Goal: Task Accomplishment & Management: Manage account settings

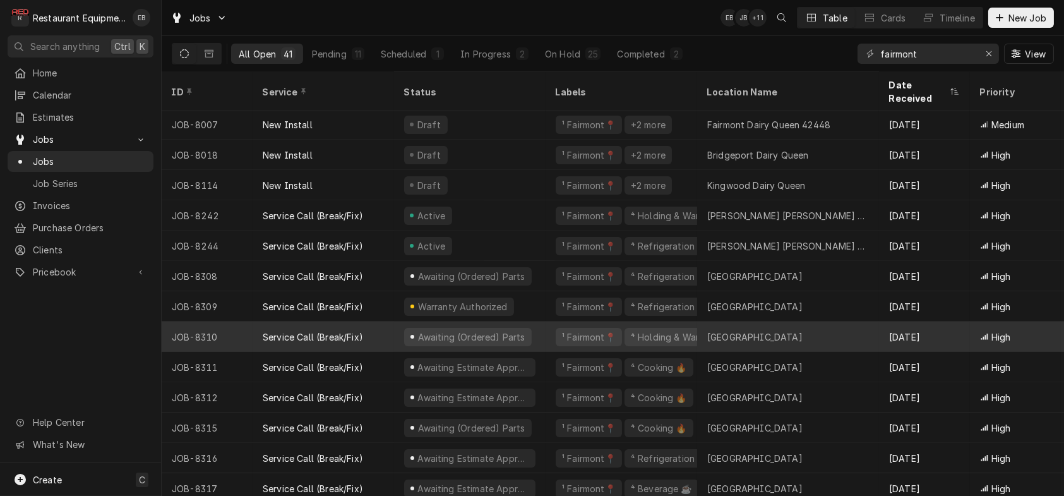
scroll to position [84, 0]
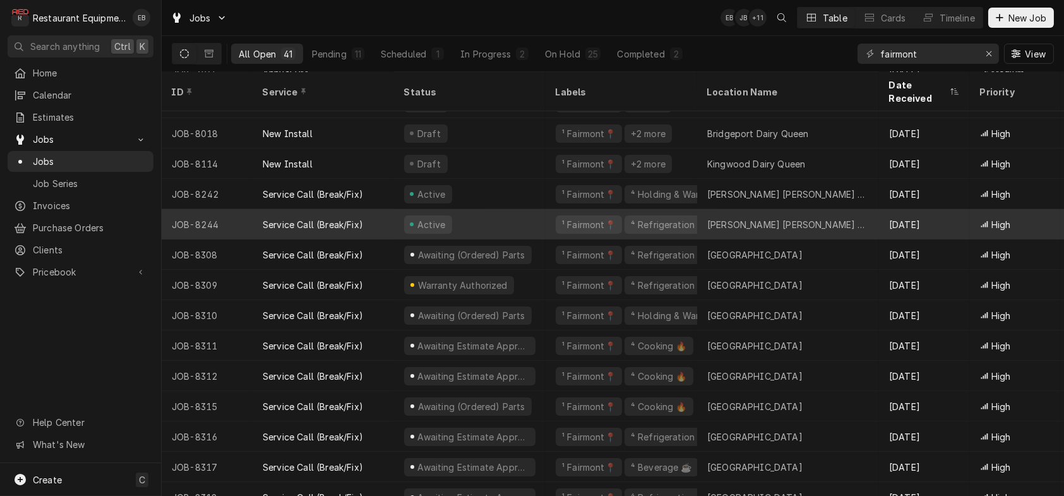
click at [498, 223] on div "Active" at bounding box center [470, 224] width 152 height 30
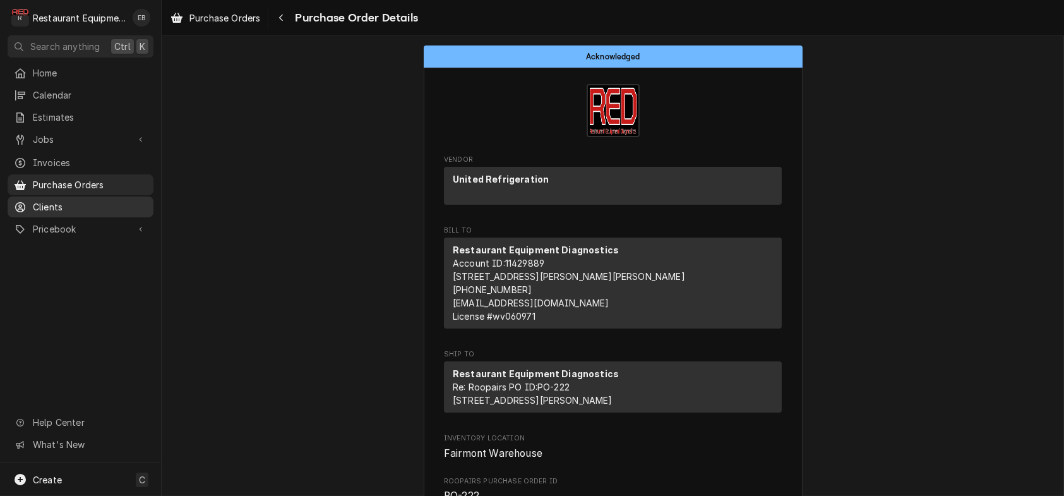
scroll to position [126, 0]
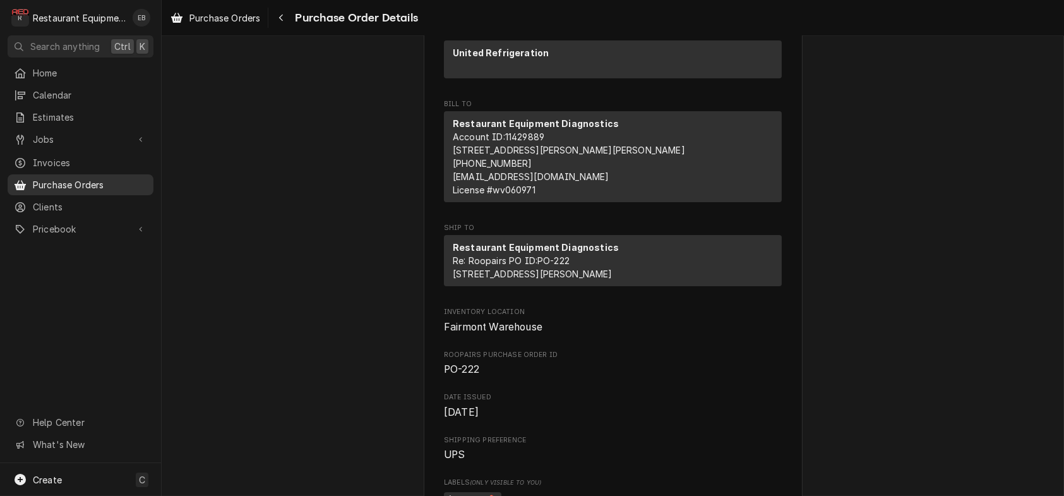
click at [108, 191] on span "Purchase Orders" at bounding box center [90, 184] width 114 height 13
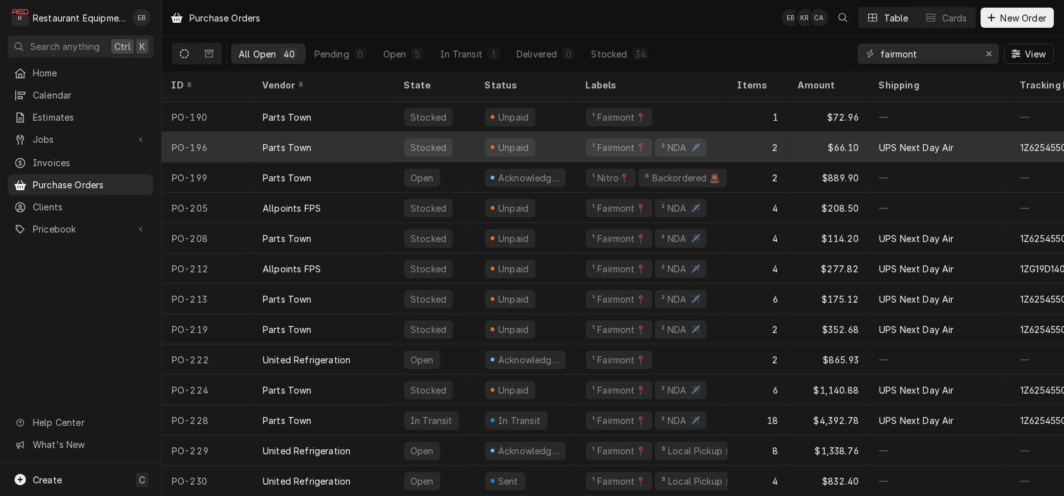
scroll to position [826, 0]
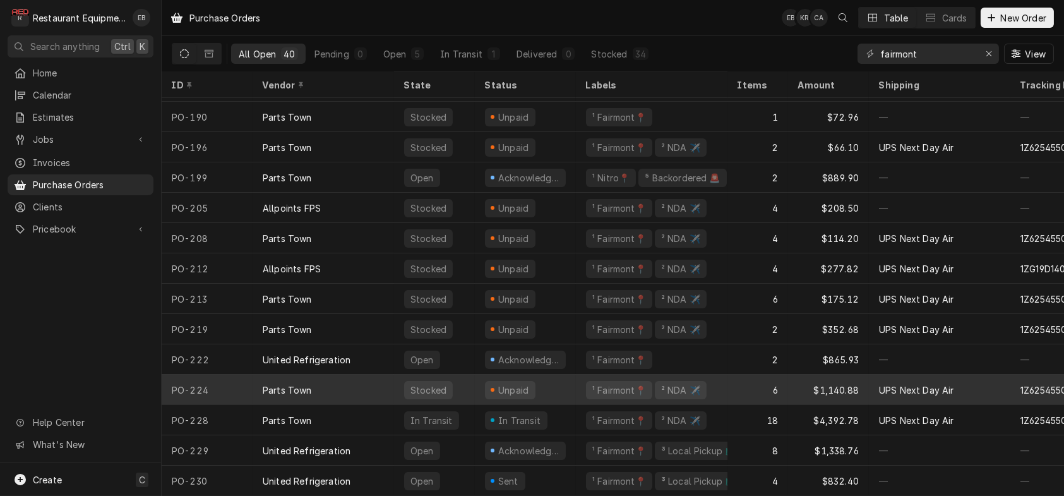
click at [371, 379] on div "Parts Town" at bounding box center [323, 389] width 141 height 30
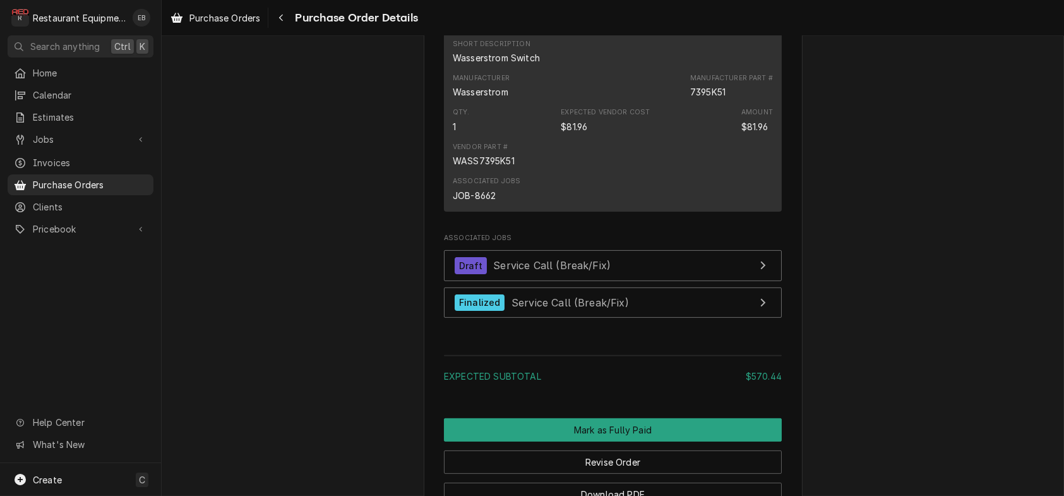
scroll to position [1221, 0]
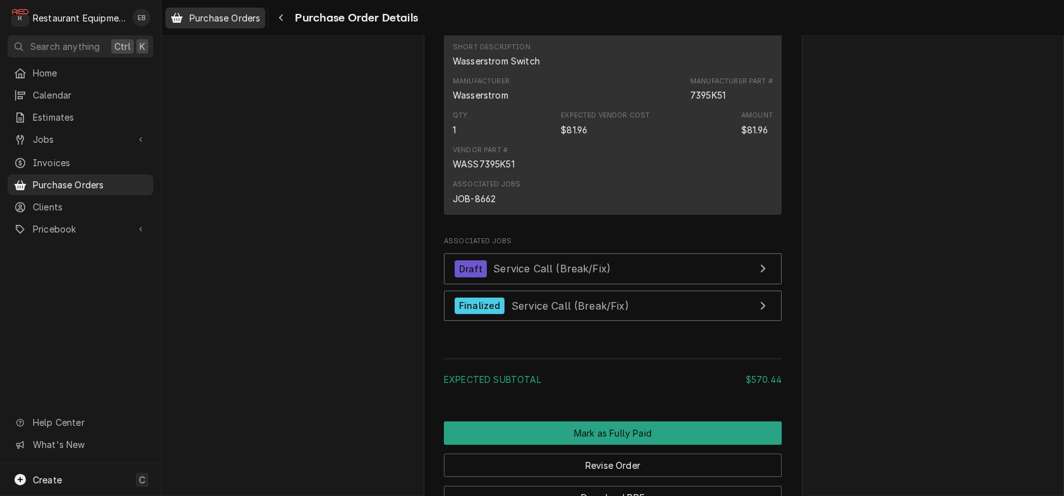
click at [218, 15] on span "Purchase Orders" at bounding box center [224, 17] width 71 height 13
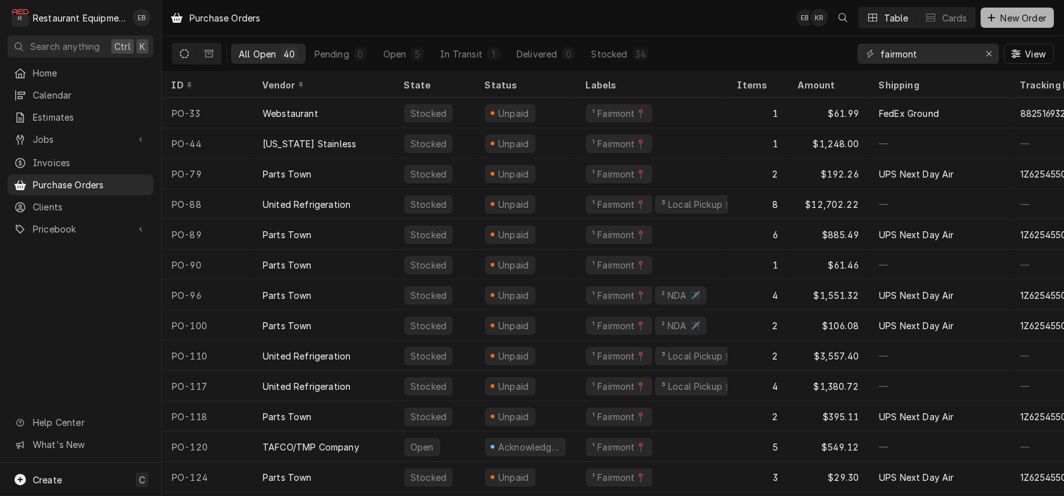
click at [1016, 17] on span "New Order" at bounding box center [1023, 17] width 51 height 13
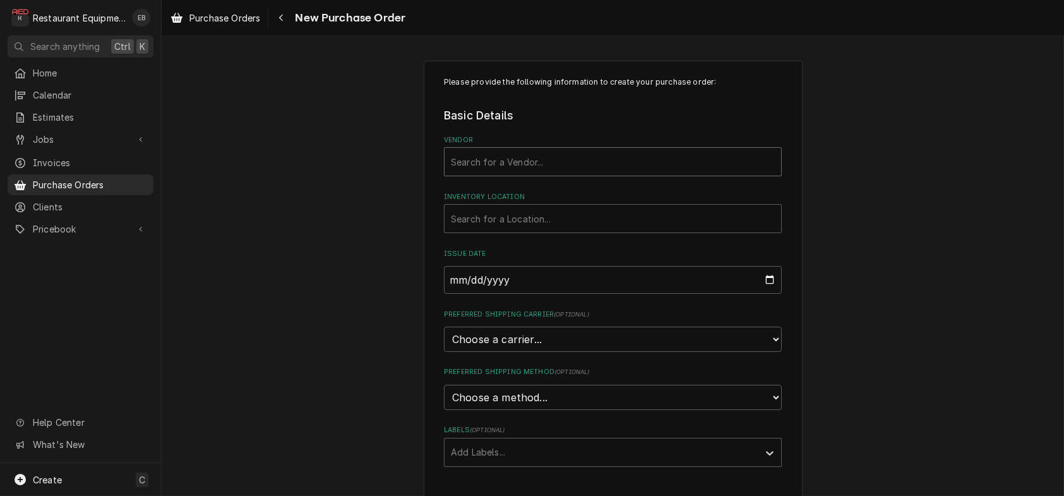
click at [527, 173] on div "Vendor" at bounding box center [613, 161] width 324 height 23
type input "part"
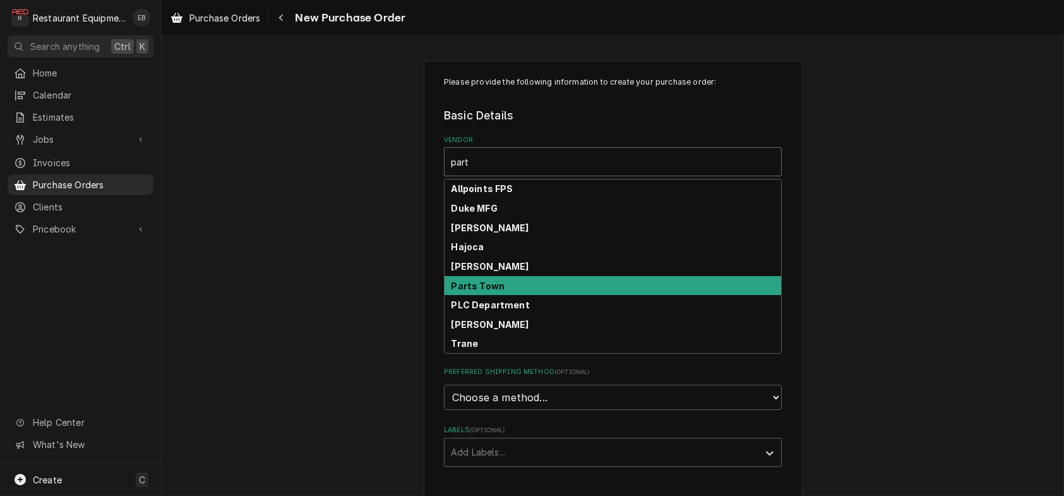
click at [523, 296] on div "Parts Town" at bounding box center [613, 286] width 337 height 20
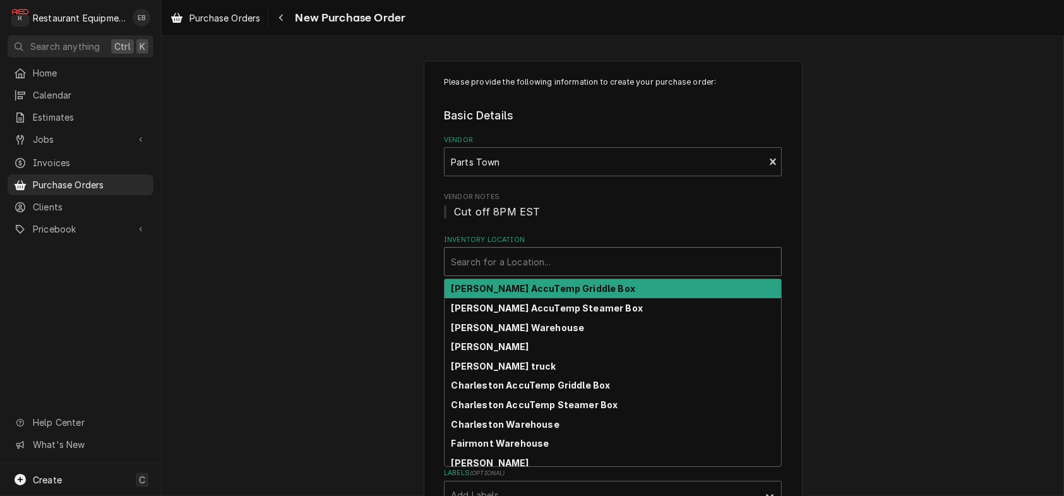
click at [522, 273] on div "Inventory Location" at bounding box center [613, 261] width 324 height 23
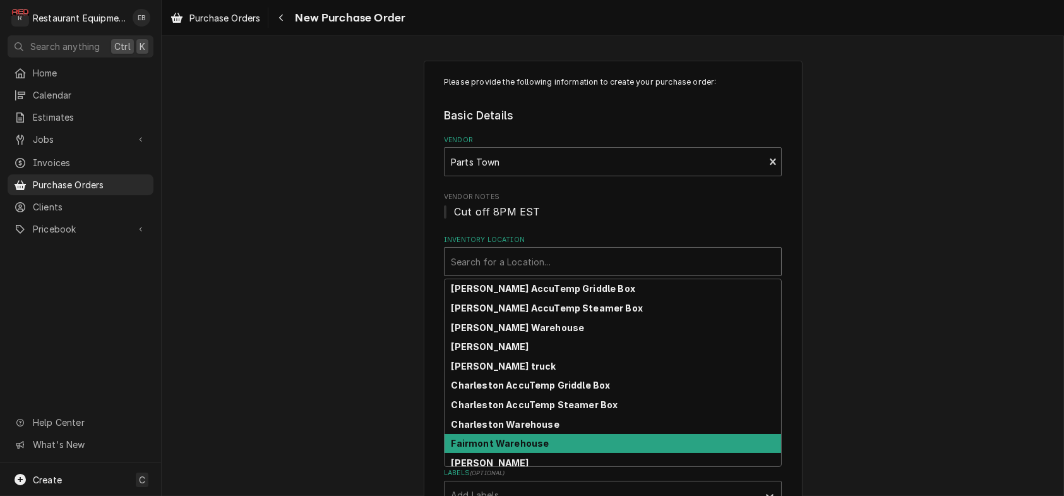
click at [496, 448] on strong "Fairmont Warehouse" at bounding box center [500, 443] width 98 height 11
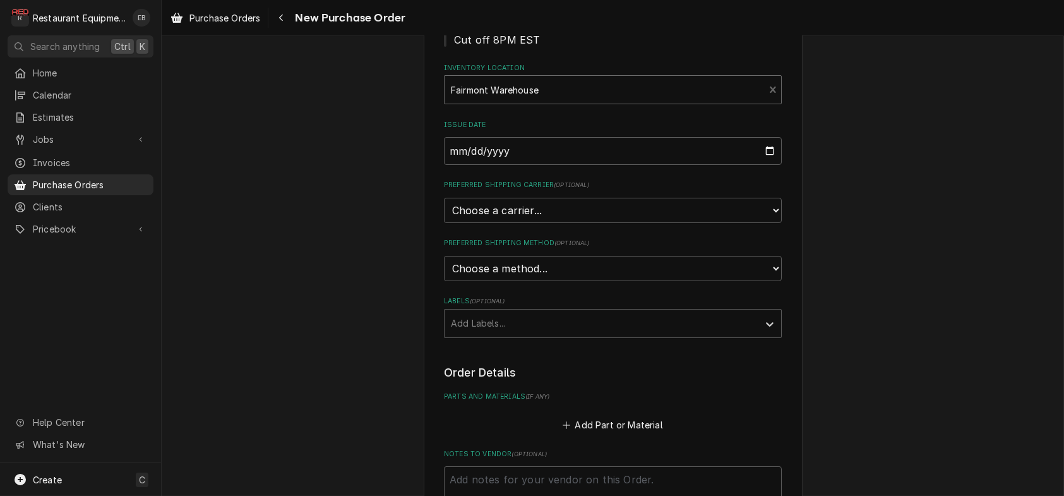
scroll to position [210, 0]
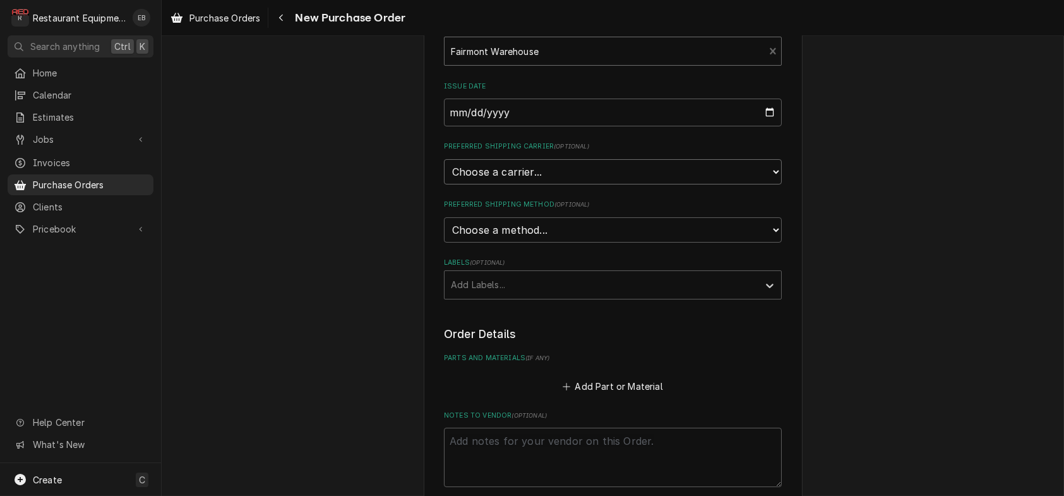
click at [523, 184] on select "Choose a carrier... U.S. Postal Service Stamps.com FedEx UPS DHL Express DHL EC…" at bounding box center [613, 171] width 338 height 25
click at [466, 184] on select "Choose a carrier... U.S. Postal Service Stamps.com FedEx UPS DHL Express DHL EC…" at bounding box center [613, 171] width 338 height 25
select select "4"
click at [444, 184] on select "Choose a carrier... U.S. Postal Service Stamps.com FedEx UPS DHL Express DHL EC…" at bounding box center [613, 171] width 338 height 25
type textarea "x"
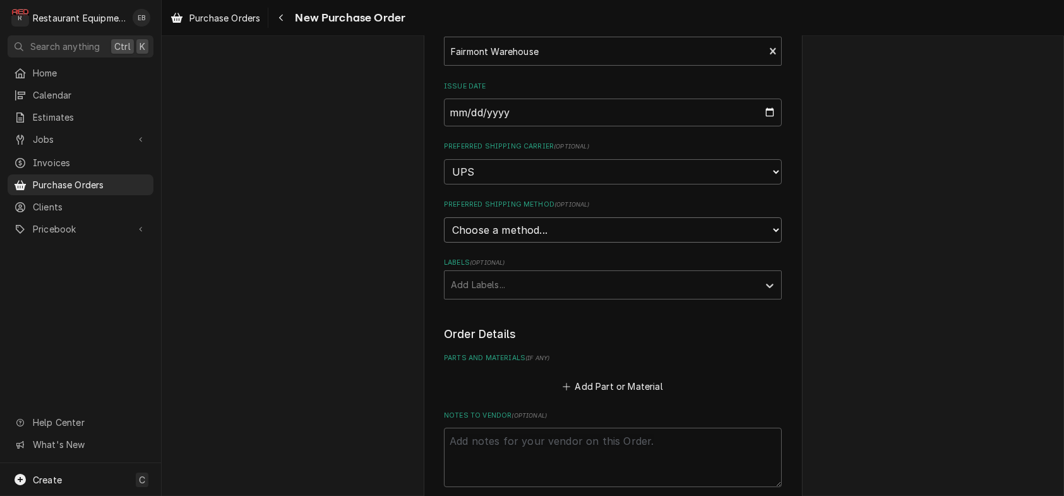
click at [484, 242] on select "Choose a method... Ground Next Day Early AM Next Day Air 2 Day Air Other" at bounding box center [613, 229] width 338 height 25
select select "3"
click at [444, 242] on select "Choose a method... Ground Next Day Early AM Next Day Air 2 Day Air Other" at bounding box center [613, 229] width 338 height 25
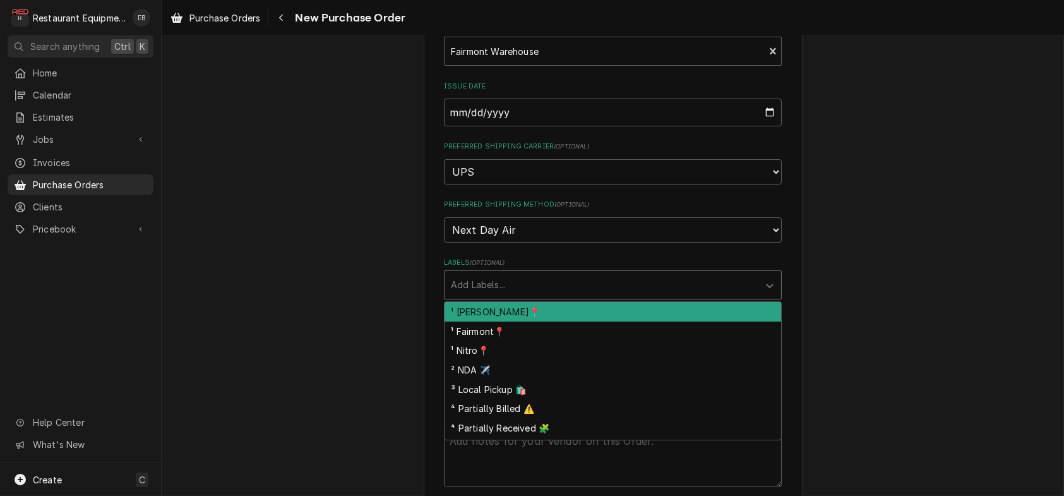
click at [500, 296] on div "Labels" at bounding box center [601, 284] width 301 height 23
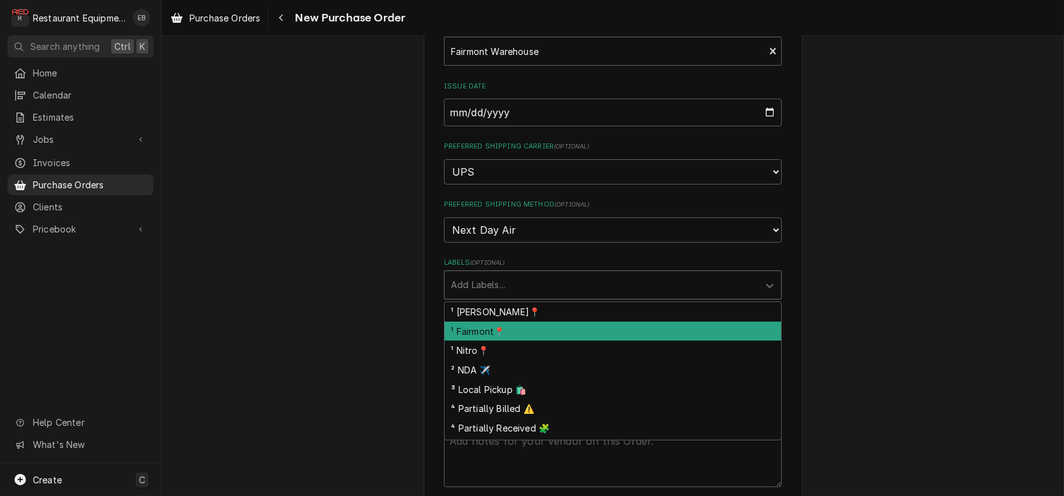
drag, startPoint x: 486, startPoint y: 383, endPoint x: 489, endPoint y: 374, distance: 9.2
click at [484, 341] on div "¹ Fairmont📍" at bounding box center [613, 331] width 337 height 20
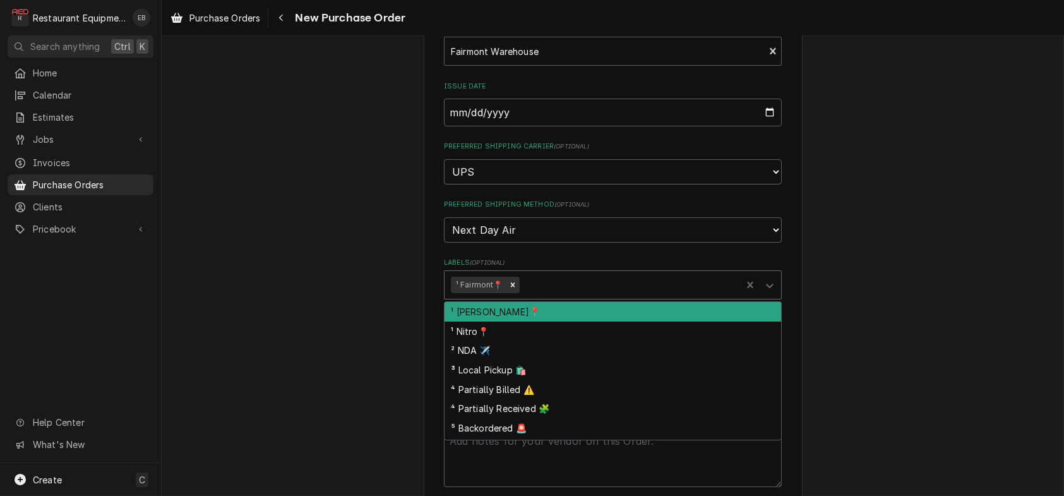
click at [533, 296] on div "Labels" at bounding box center [628, 284] width 213 height 23
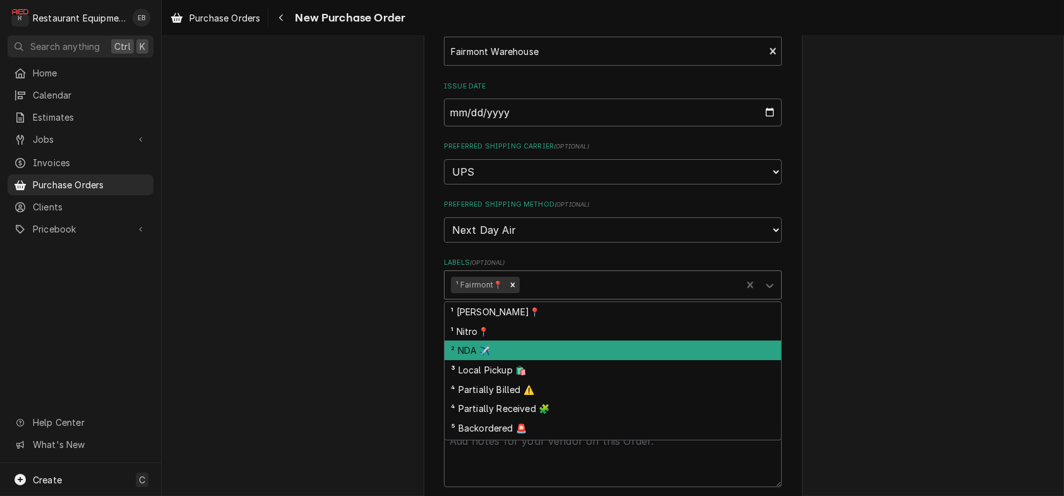
drag, startPoint x: 517, startPoint y: 403, endPoint x: 517, endPoint y: 397, distance: 6.3
click at [517, 360] on div "² NDA ✈️" at bounding box center [613, 350] width 337 height 20
type textarea "x"
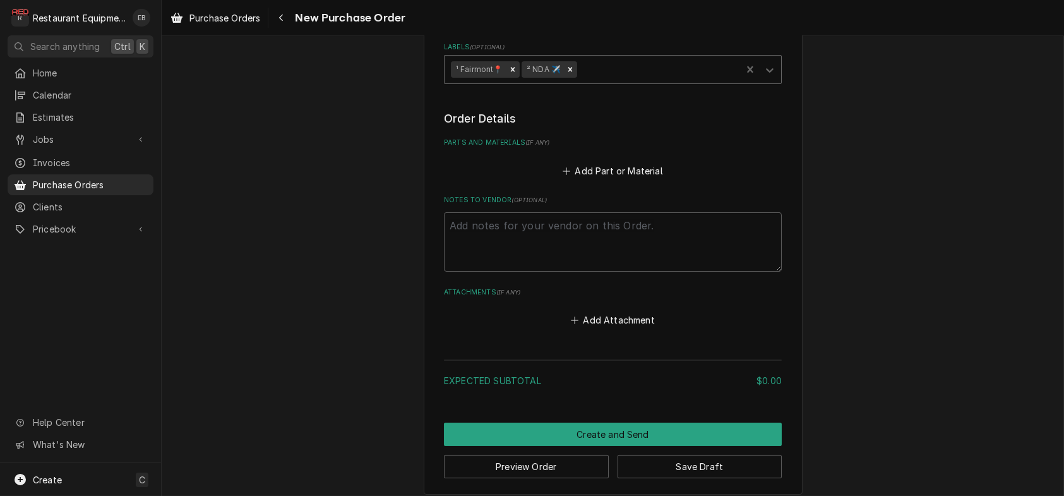
scroll to position [463, 0]
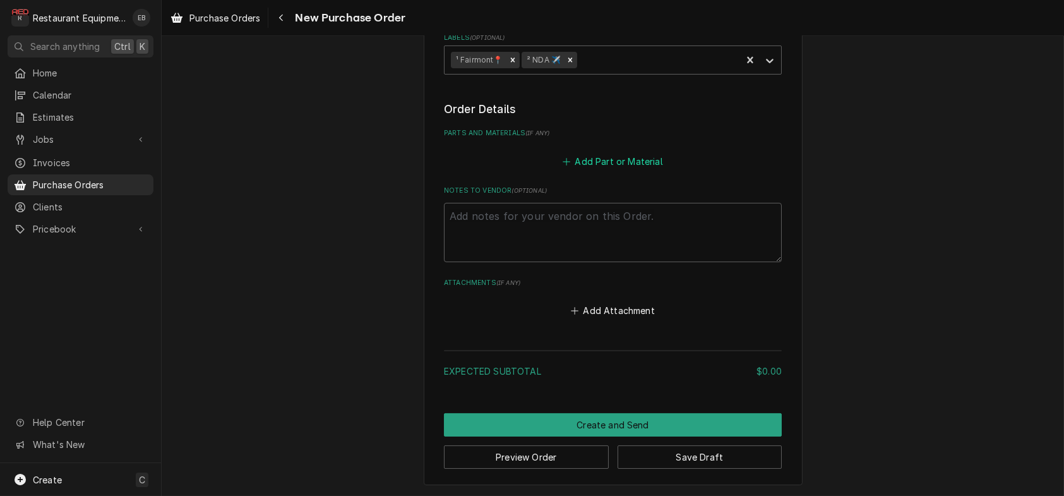
click at [624, 170] on button "Add Part or Material" at bounding box center [613, 161] width 104 height 18
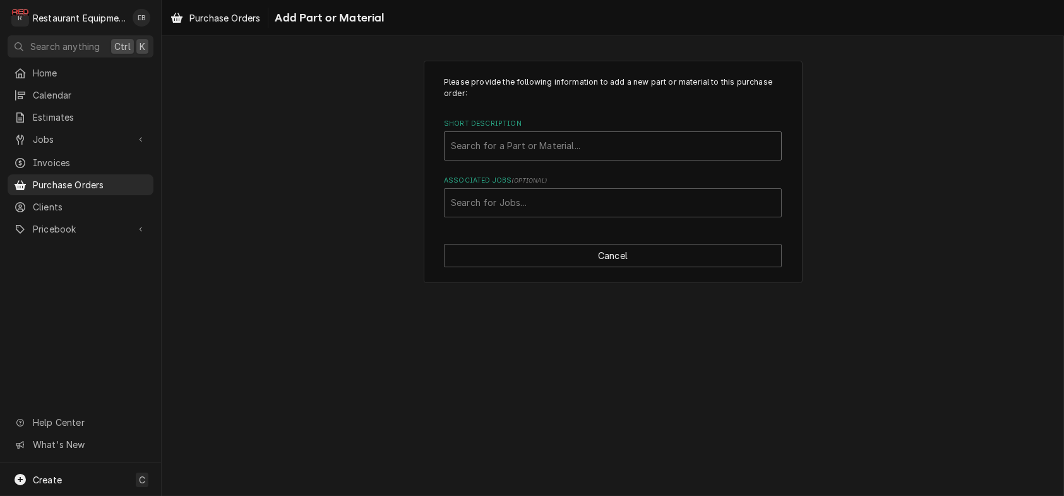
click at [547, 157] on div "Short Description" at bounding box center [613, 145] width 324 height 23
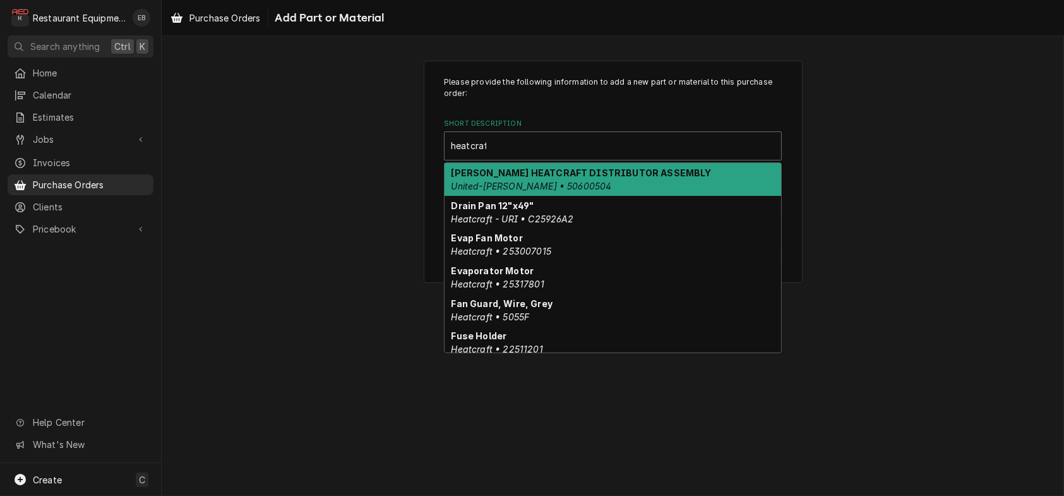
type input "heatcraft"
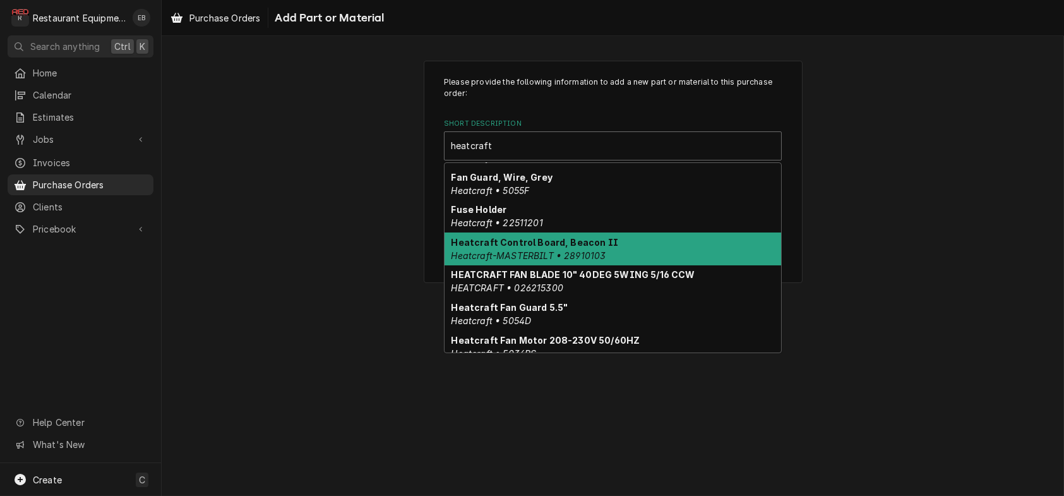
scroll to position [158, 0]
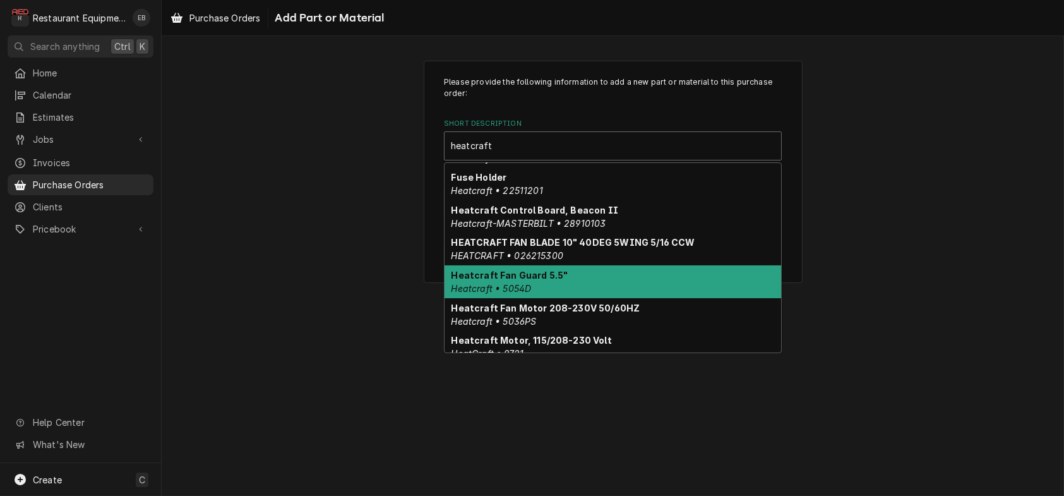
click at [549, 280] on strong "Heatcraft Fan Guard 5.5"" at bounding box center [509, 275] width 117 height 11
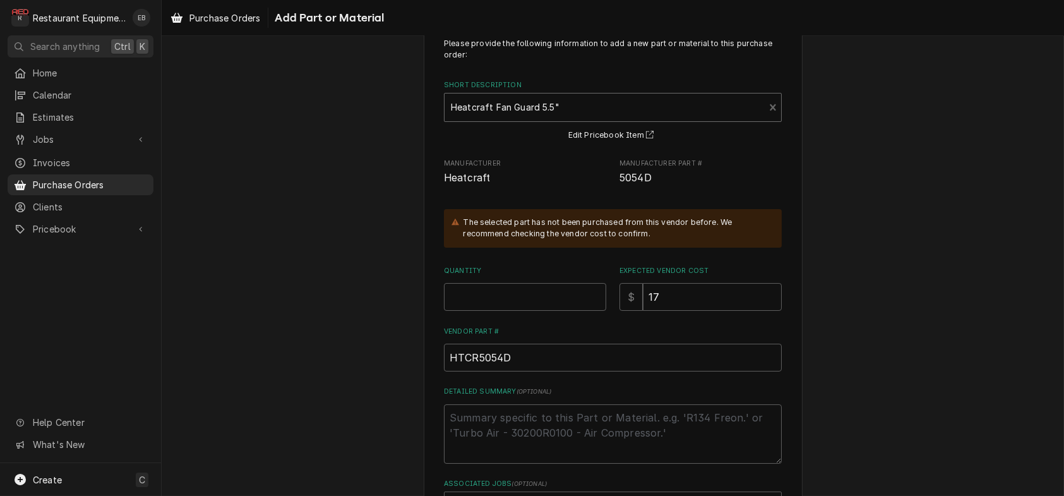
scroll to position [42, 0]
click at [534, 308] on input "Quantity" at bounding box center [525, 294] width 162 height 28
type textarea "x"
type input "1"
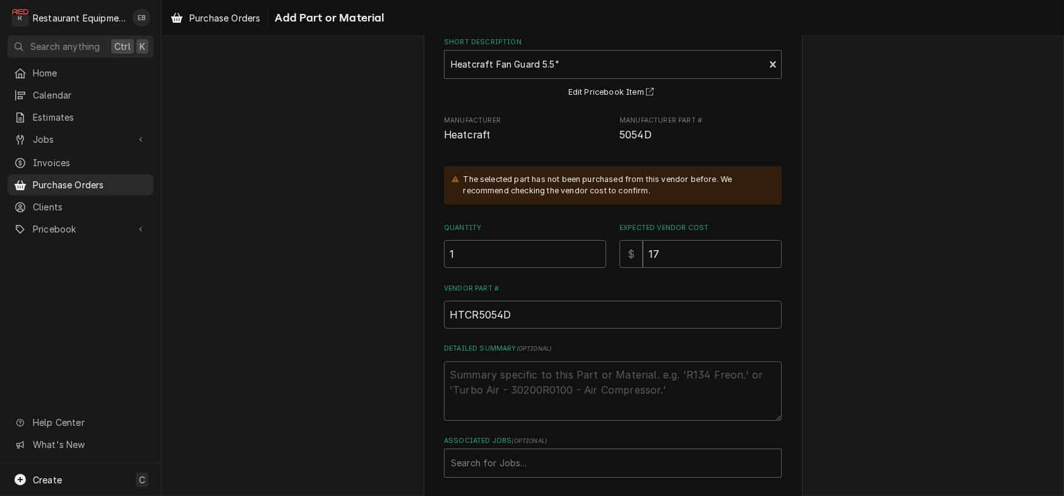
scroll to position [84, 0]
click at [564, 265] on input "1" at bounding box center [525, 251] width 162 height 28
click at [540, 230] on label "Quantity" at bounding box center [525, 225] width 162 height 10
click at [540, 261] on input "1" at bounding box center [525, 251] width 162 height 28
click at [509, 265] on input "1" at bounding box center [525, 251] width 162 height 28
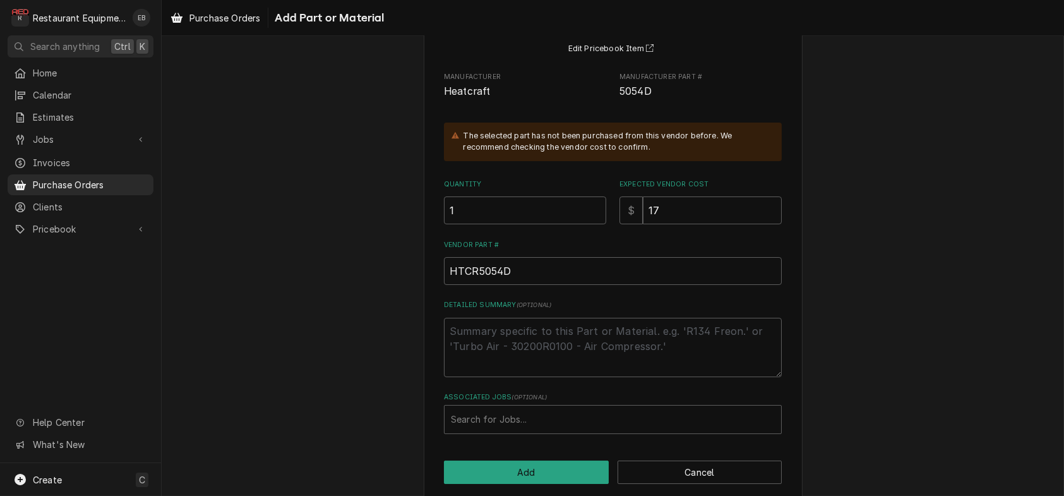
scroll to position [126, 0]
click at [537, 223] on input "1" at bounding box center [525, 209] width 162 height 28
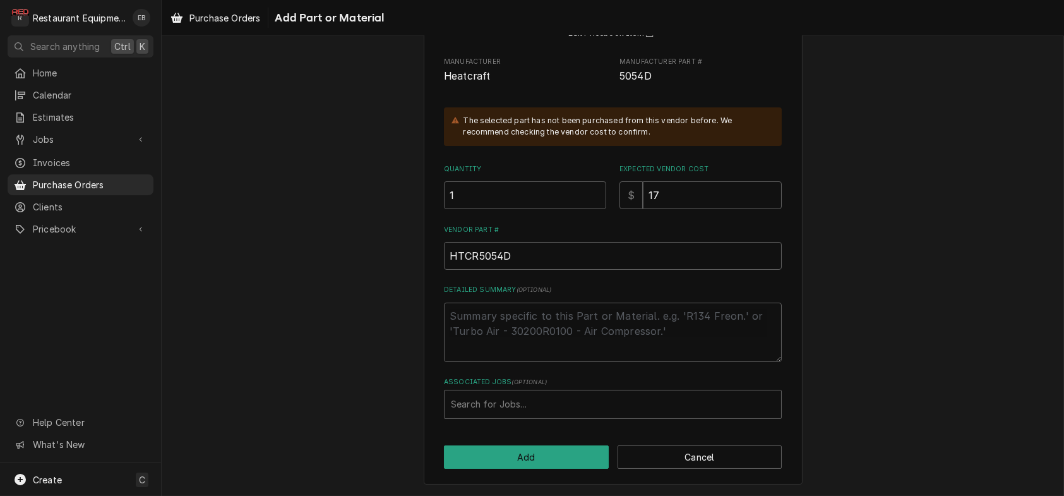
scroll to position [205, 0]
click at [541, 181] on input "1" at bounding box center [525, 195] width 162 height 28
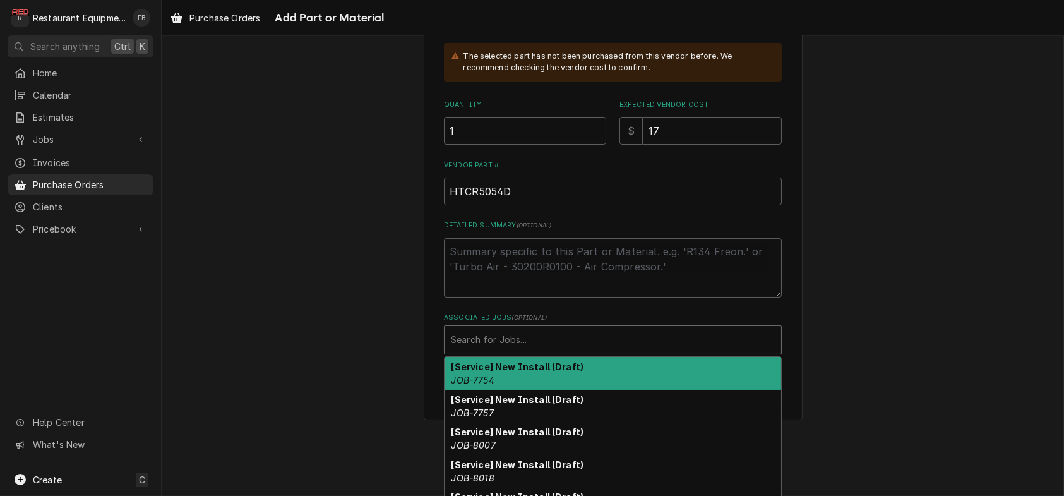
click at [538, 351] on div "Associated Jobs" at bounding box center [613, 339] width 324 height 23
click at [571, 351] on div "Associated Jobs" at bounding box center [613, 339] width 324 height 23
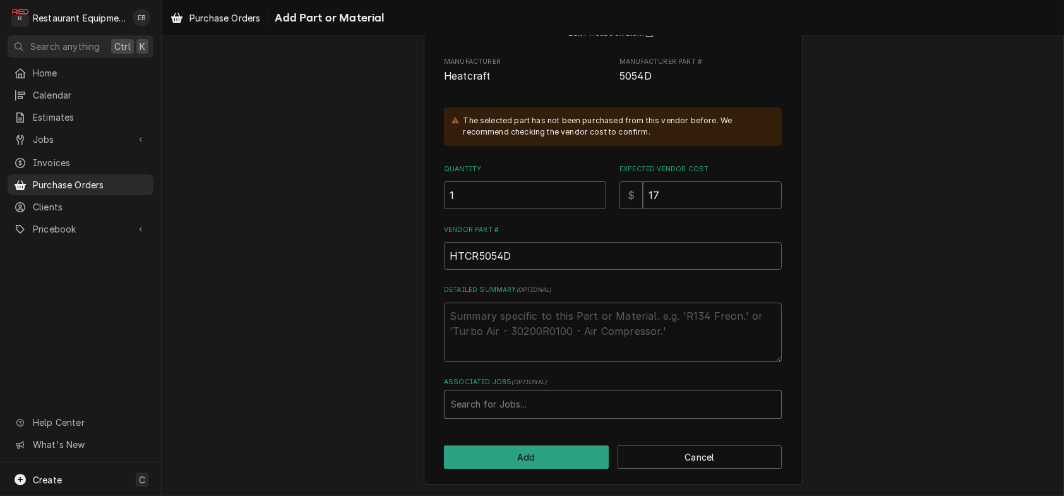
click at [514, 393] on div "Associated Jobs" at bounding box center [613, 404] width 324 height 23
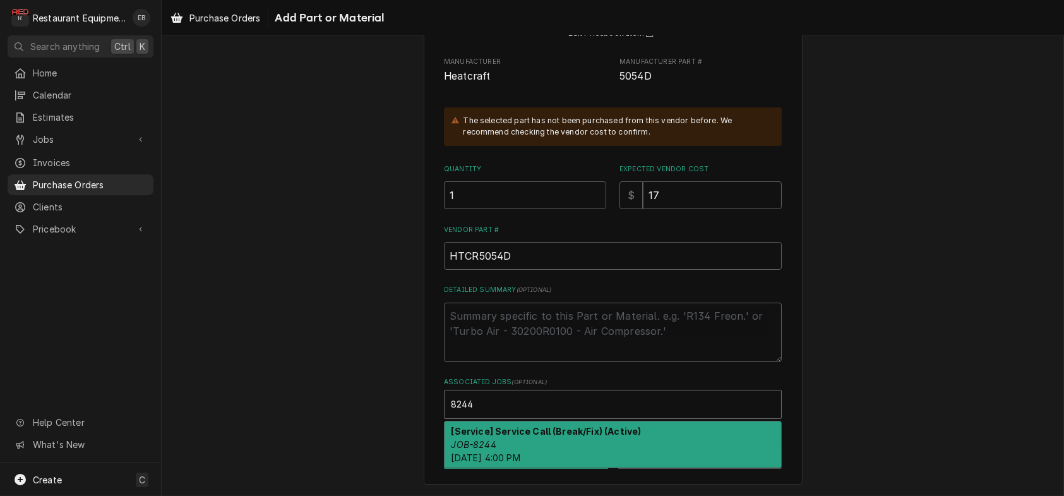
type input "8244"
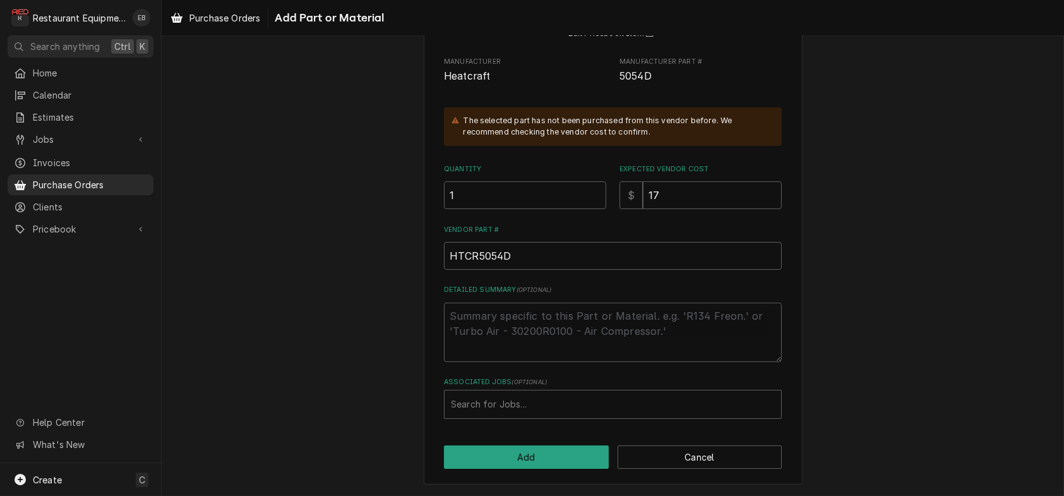
click at [638, 361] on div "Please provide the following information to add a new part or material to this …" at bounding box center [613, 177] width 338 height 482
click at [562, 395] on div "Associated Jobs" at bounding box center [613, 404] width 324 height 23
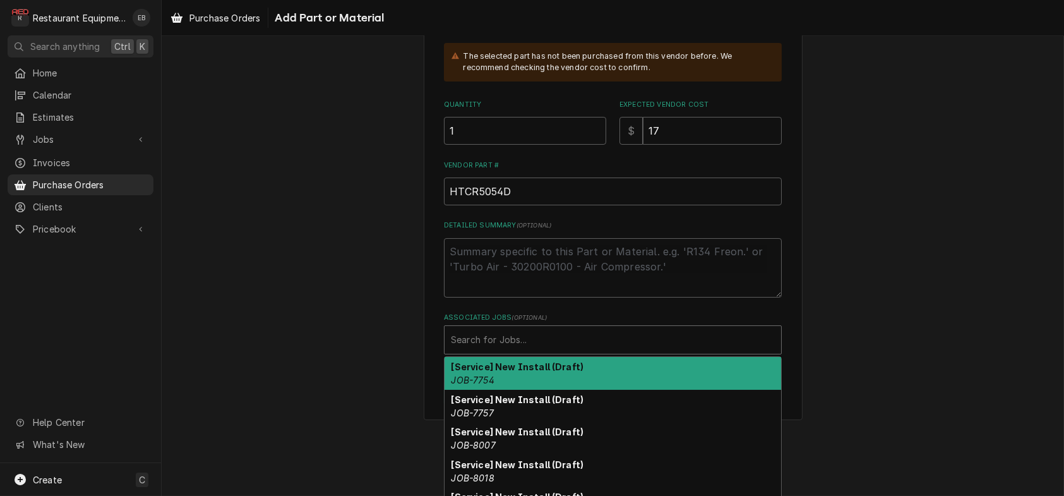
click at [536, 351] on div "Associated Jobs" at bounding box center [613, 339] width 324 height 23
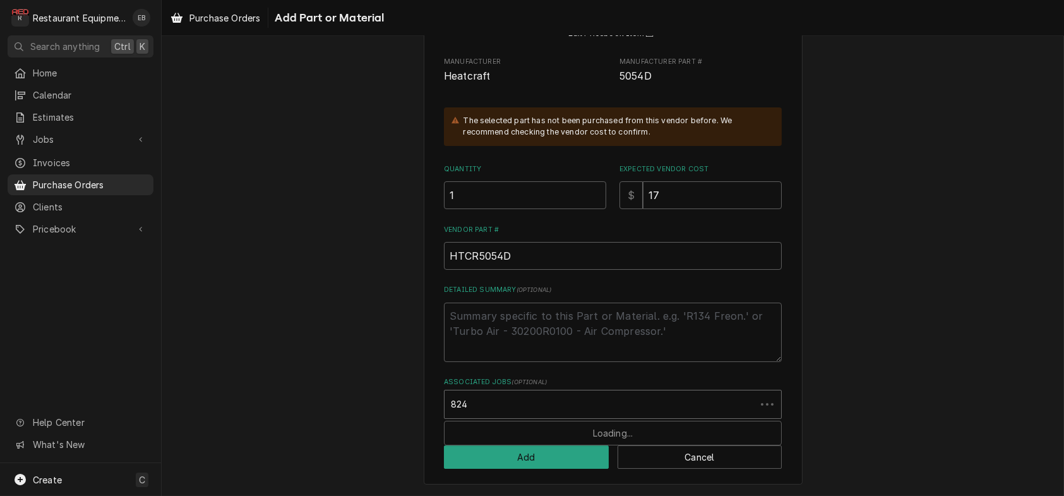
type input "8244"
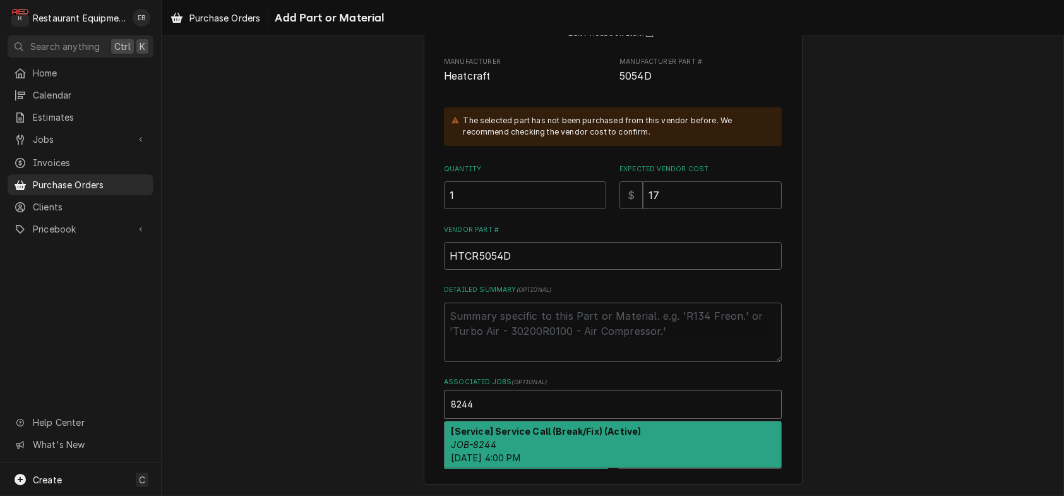
click at [582, 439] on div "[Service] Service Call (Break/Fix) (Active) JOB-8244 Mon, Jul 28th, 2025 - 4:00…" at bounding box center [613, 444] width 337 height 46
type textarea "x"
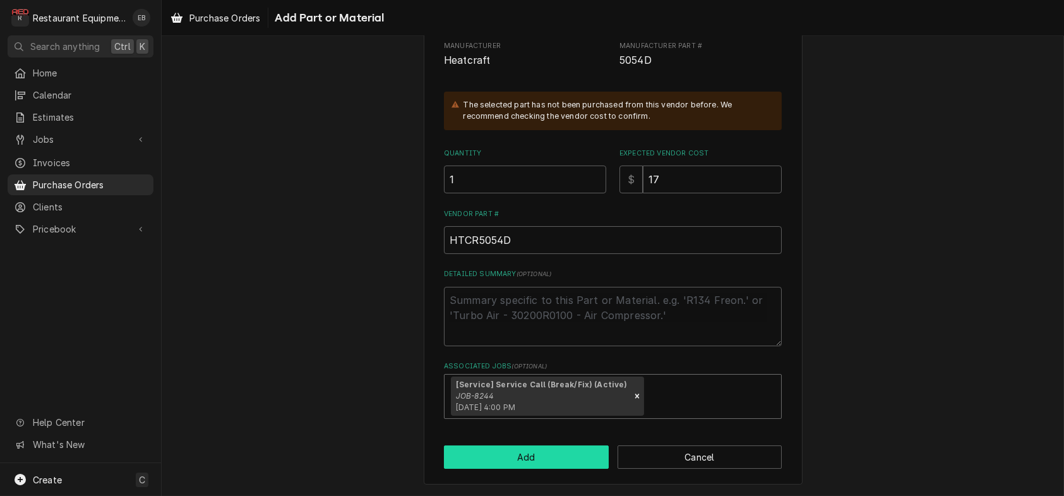
click at [554, 455] on button "Add" at bounding box center [526, 456] width 165 height 23
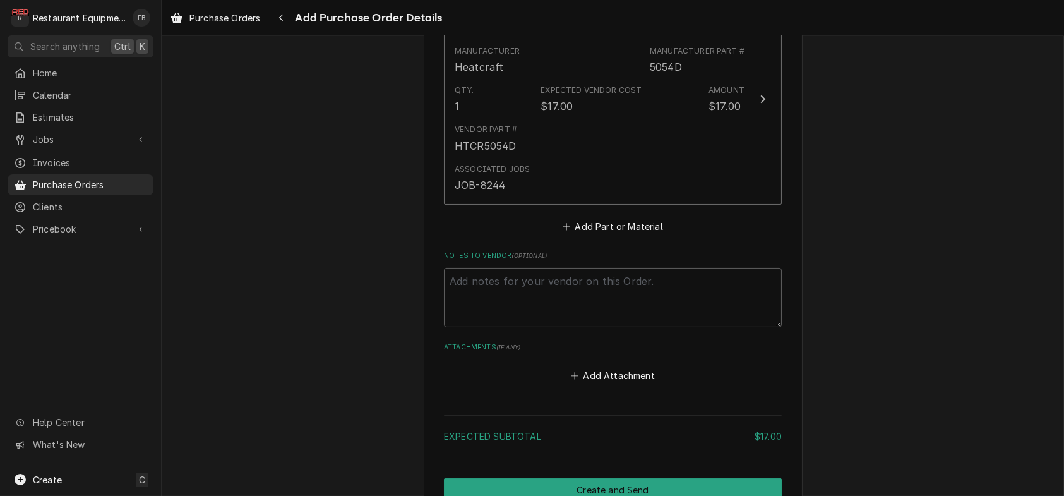
scroll to position [589, 0]
click at [640, 232] on button "Add Part or Material" at bounding box center [613, 224] width 104 height 18
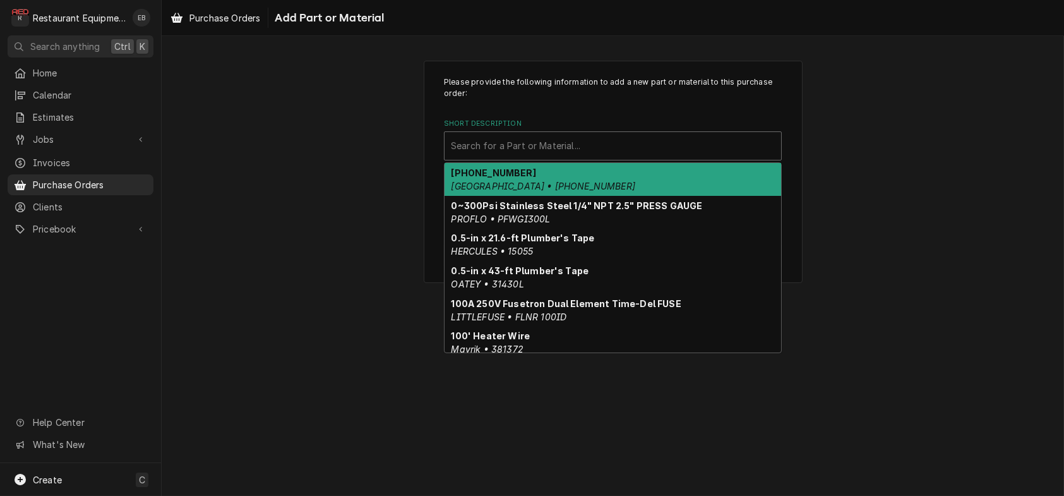
click at [582, 157] on div "Short Description" at bounding box center [613, 145] width 324 height 23
click at [657, 129] on label "Short Description" at bounding box center [613, 124] width 338 height 10
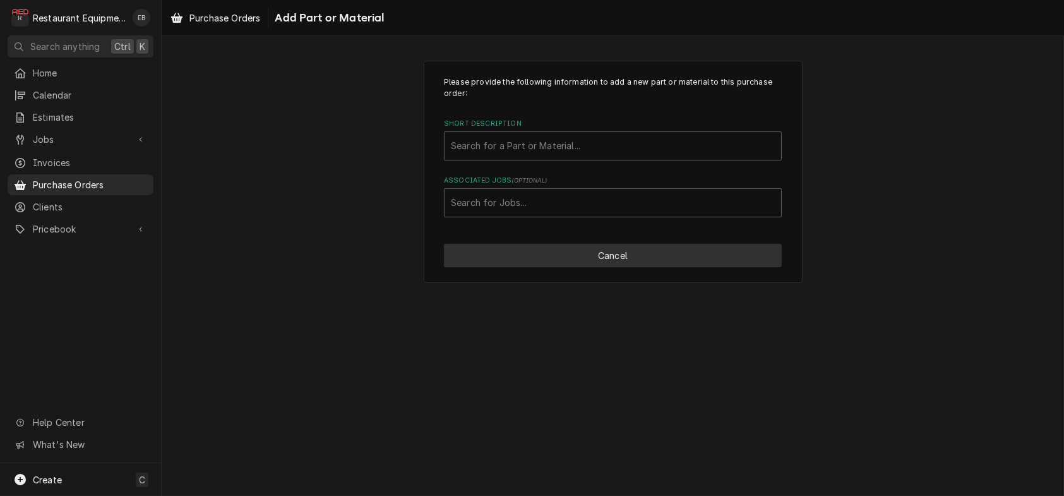
click at [629, 267] on button "Cancel" at bounding box center [613, 255] width 338 height 23
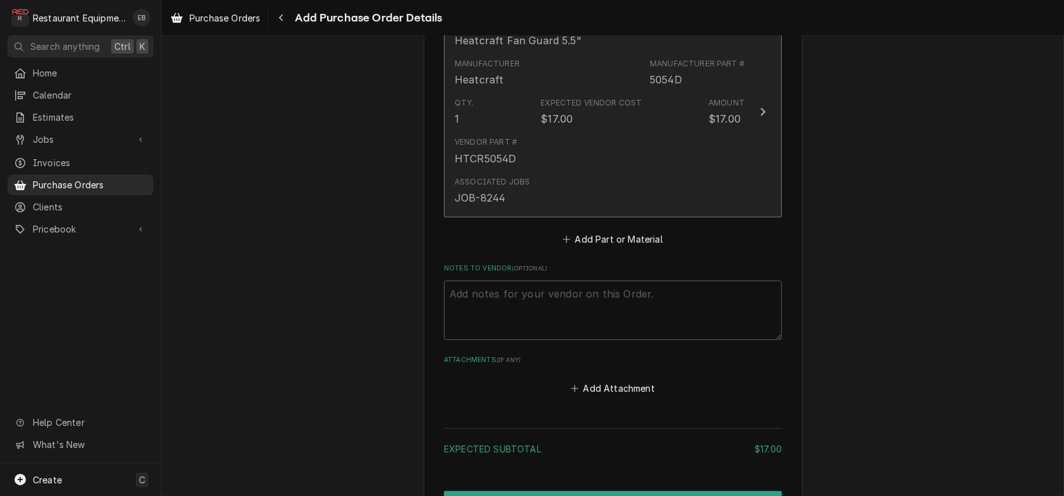
scroll to position [573, 0]
click at [766, 118] on icon "Update Line Item" at bounding box center [763, 113] width 6 height 10
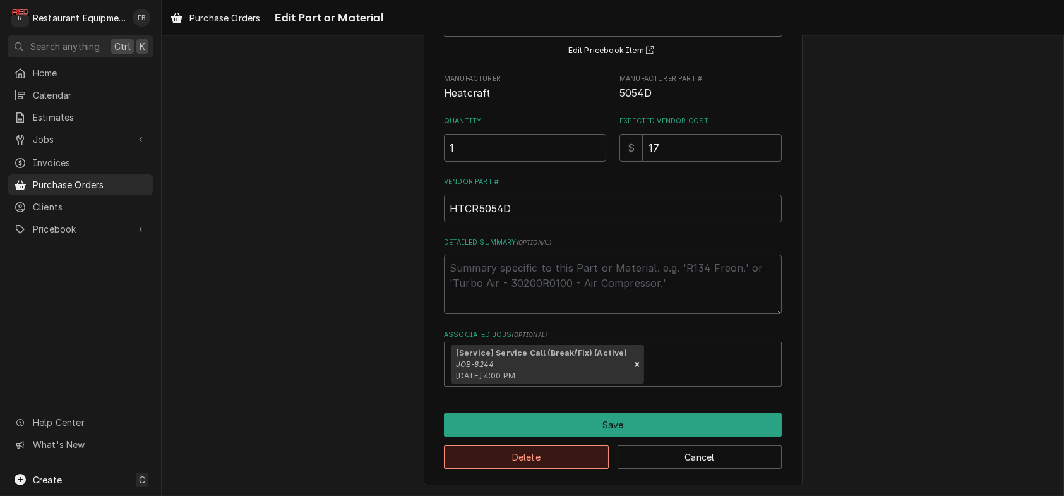
click at [567, 452] on button "Delete" at bounding box center [526, 456] width 165 height 23
type textarea "x"
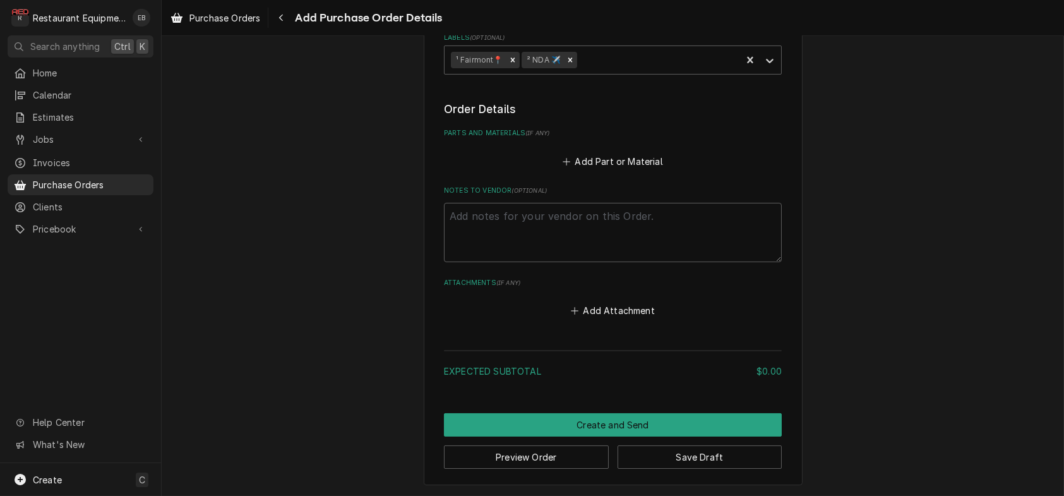
scroll to position [523, 0]
click at [220, 24] on span "Purchase Orders" at bounding box center [224, 17] width 71 height 13
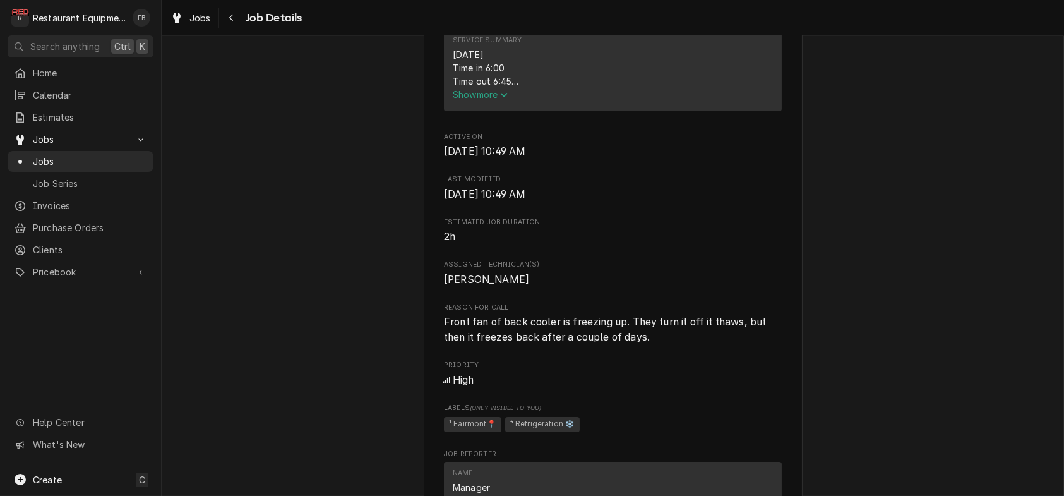
scroll to position [379, 0]
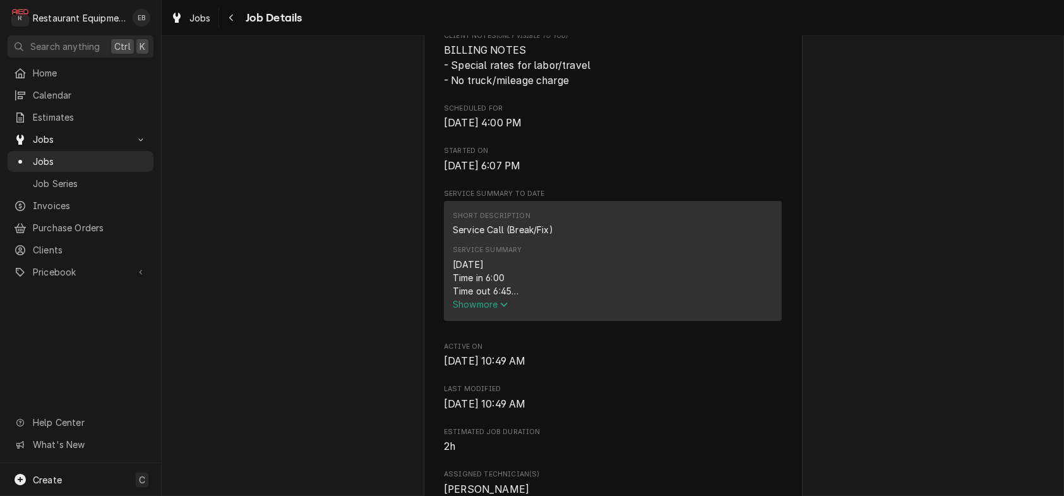
click at [481, 309] on span "Show more" at bounding box center [481, 304] width 56 height 11
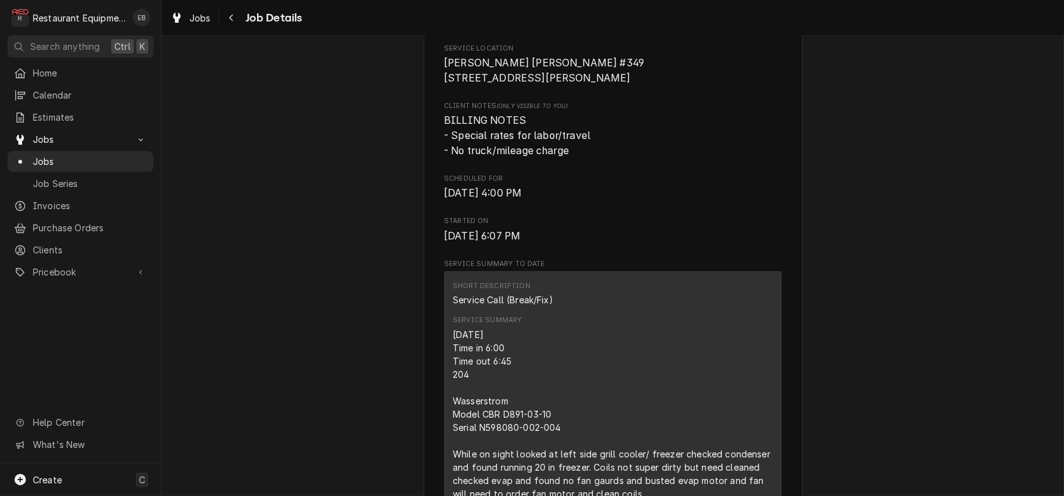
scroll to position [0, 0]
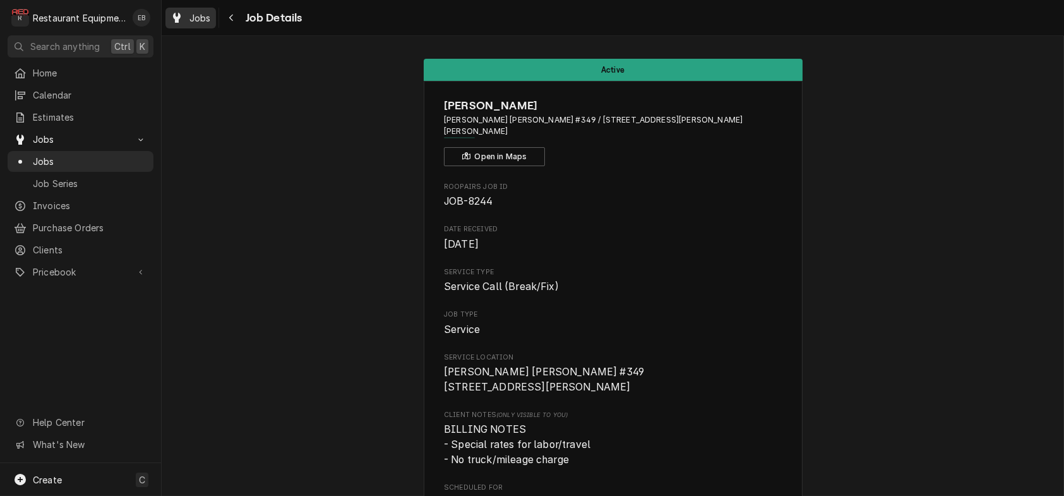
click at [207, 20] on span "Jobs" at bounding box center [199, 17] width 21 height 13
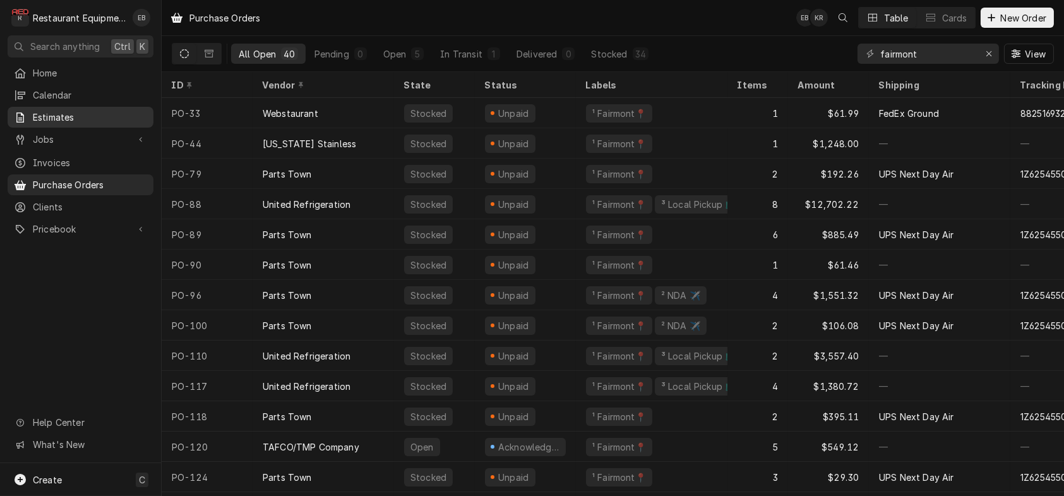
click at [109, 119] on span "Estimates" at bounding box center [90, 117] width 114 height 13
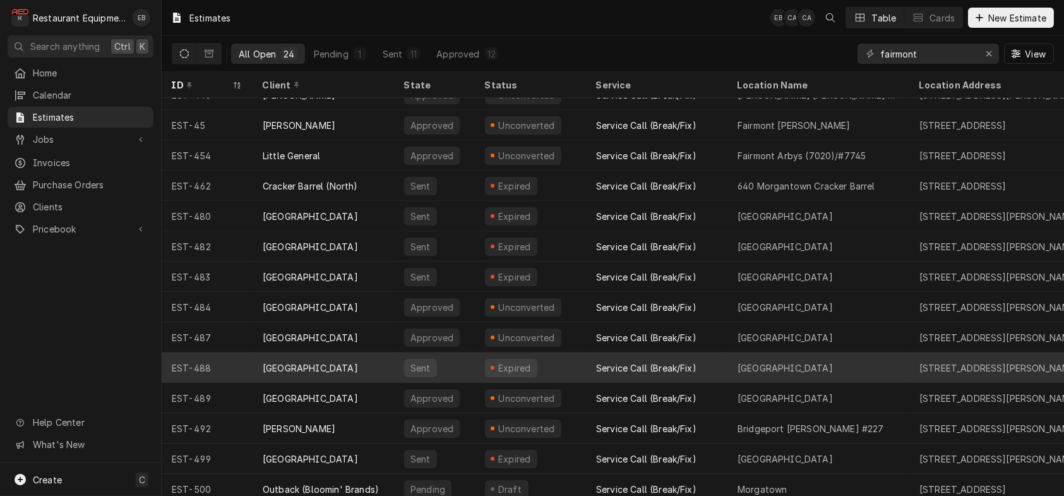
scroll to position [132, 0]
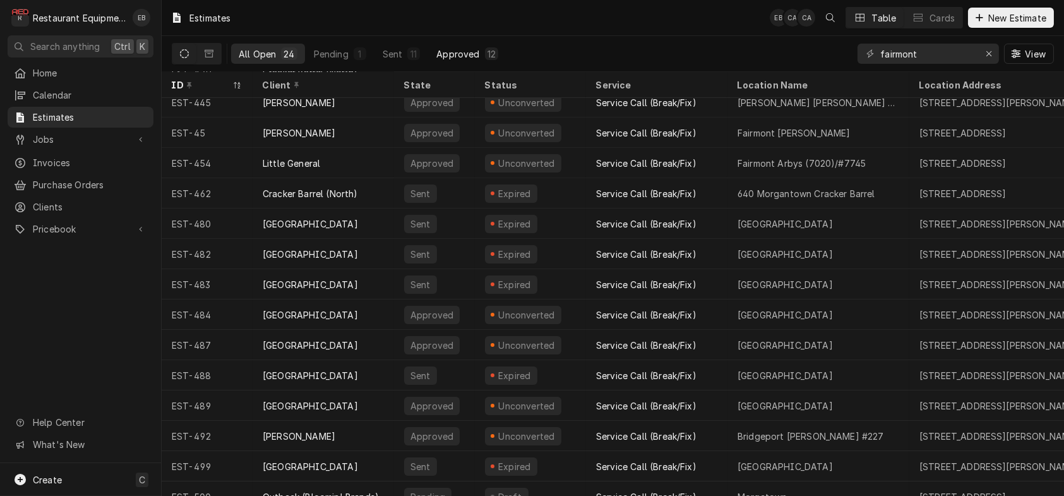
click at [479, 47] on button "Approved 12" at bounding box center [467, 54] width 77 height 20
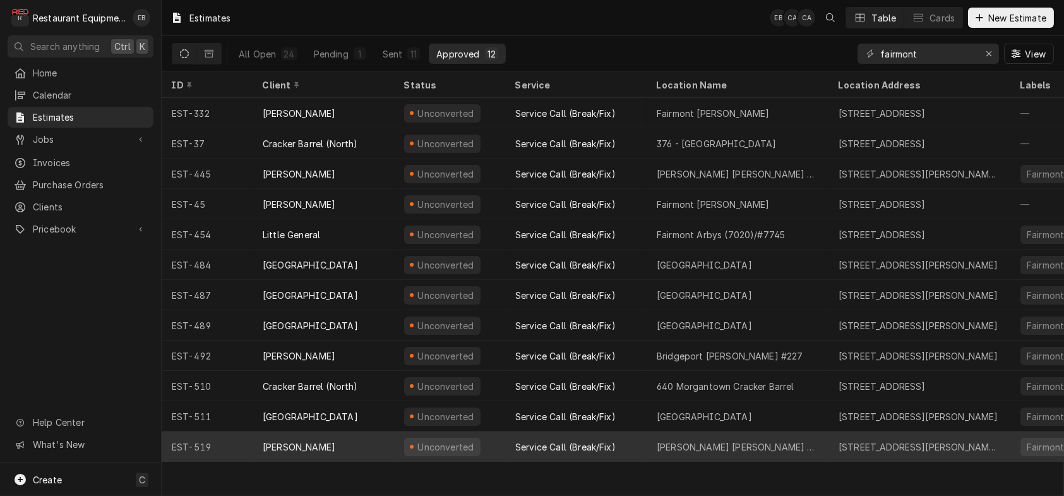
click at [505, 445] on div "Unconverted" at bounding box center [449, 446] width 111 height 30
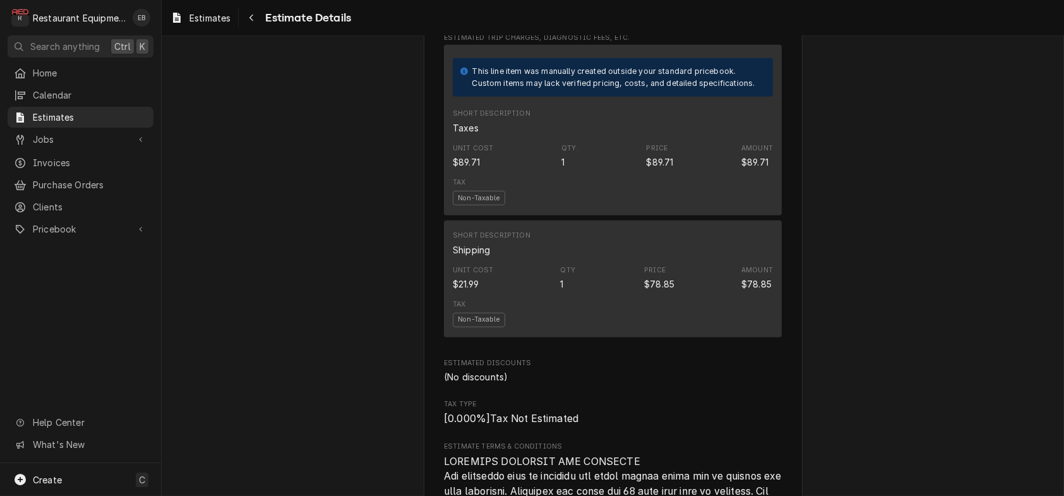
scroll to position [2189, 0]
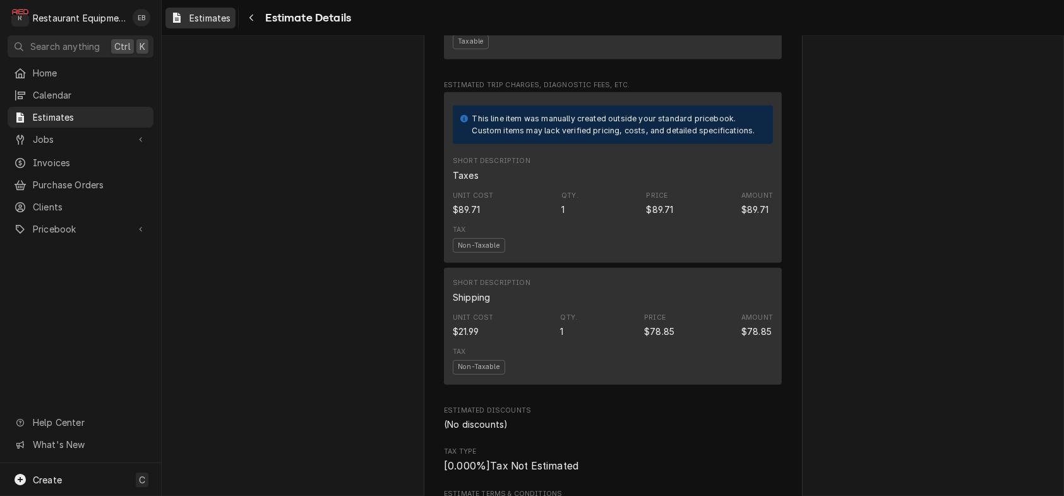
click at [181, 18] on icon "Dynamic Content Wrapper" at bounding box center [177, 18] width 8 height 10
